Goal: Information Seeking & Learning: Learn about a topic

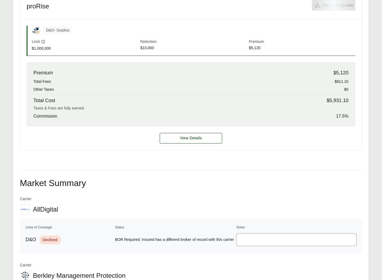
scroll to position [172, 0]
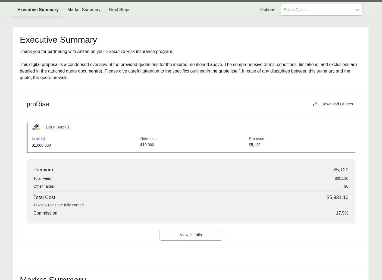
scroll to position [79, 0]
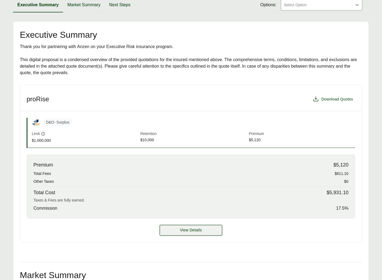
click at [199, 234] on button "View Details" at bounding box center [191, 230] width 62 height 11
click at [200, 232] on span "View Details" at bounding box center [191, 231] width 22 height 6
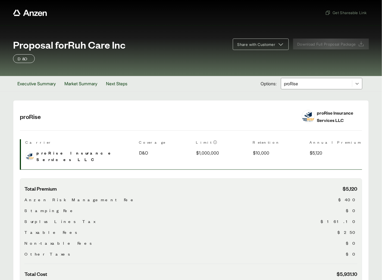
scroll to position [70, 0]
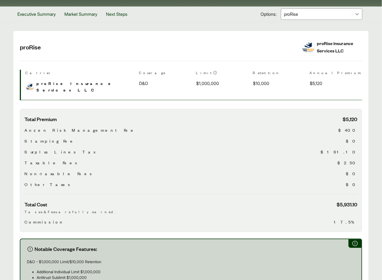
click at [127, 143] on div "Total Premium $5,120 Anzen Risk Management Fee $400 Stamping Fee $0 Surplus Lin…" at bounding box center [190, 155] width 333 height 79
